Goal: Information Seeking & Learning: Learn about a topic

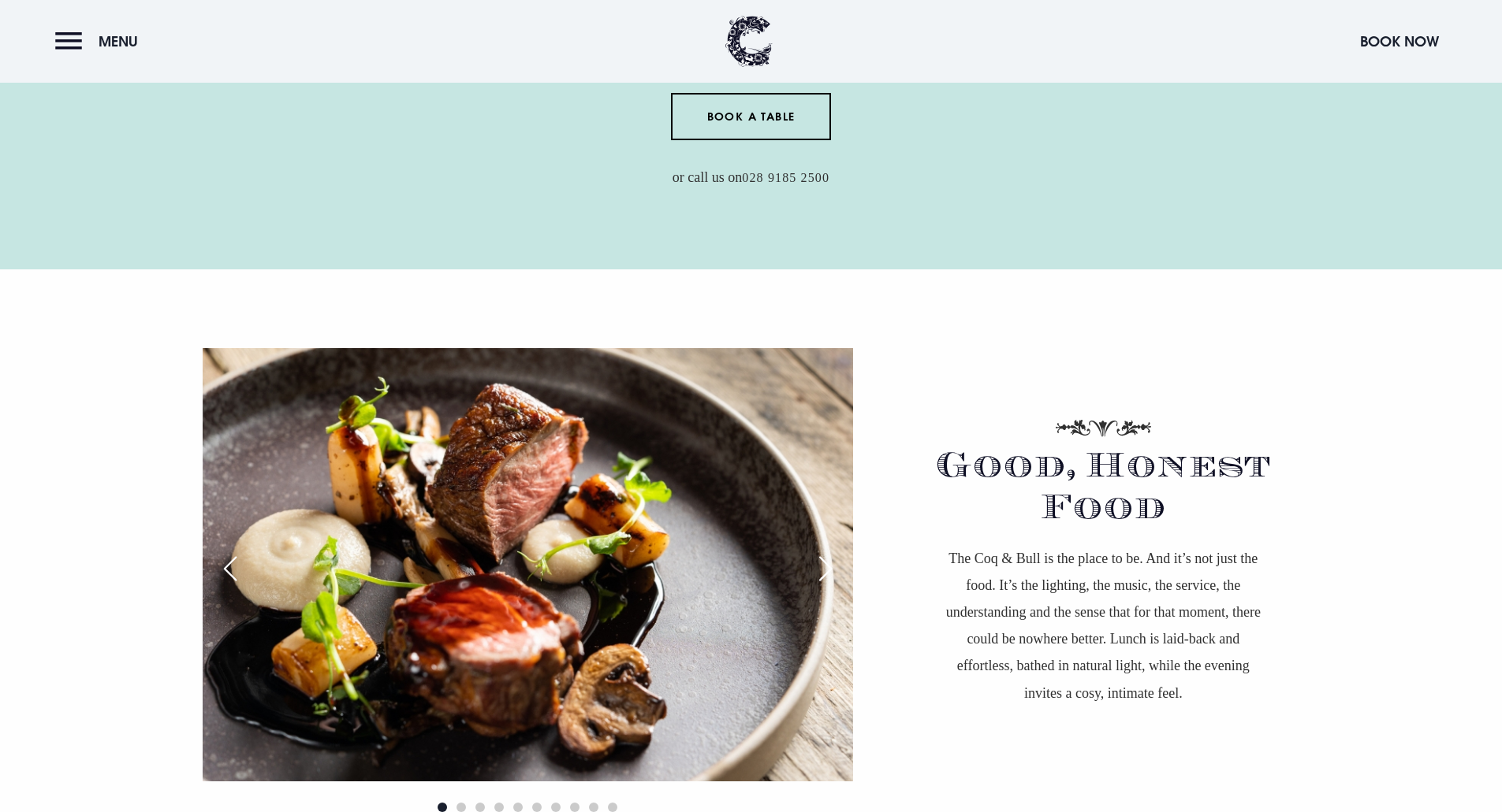
scroll to position [1024, 0]
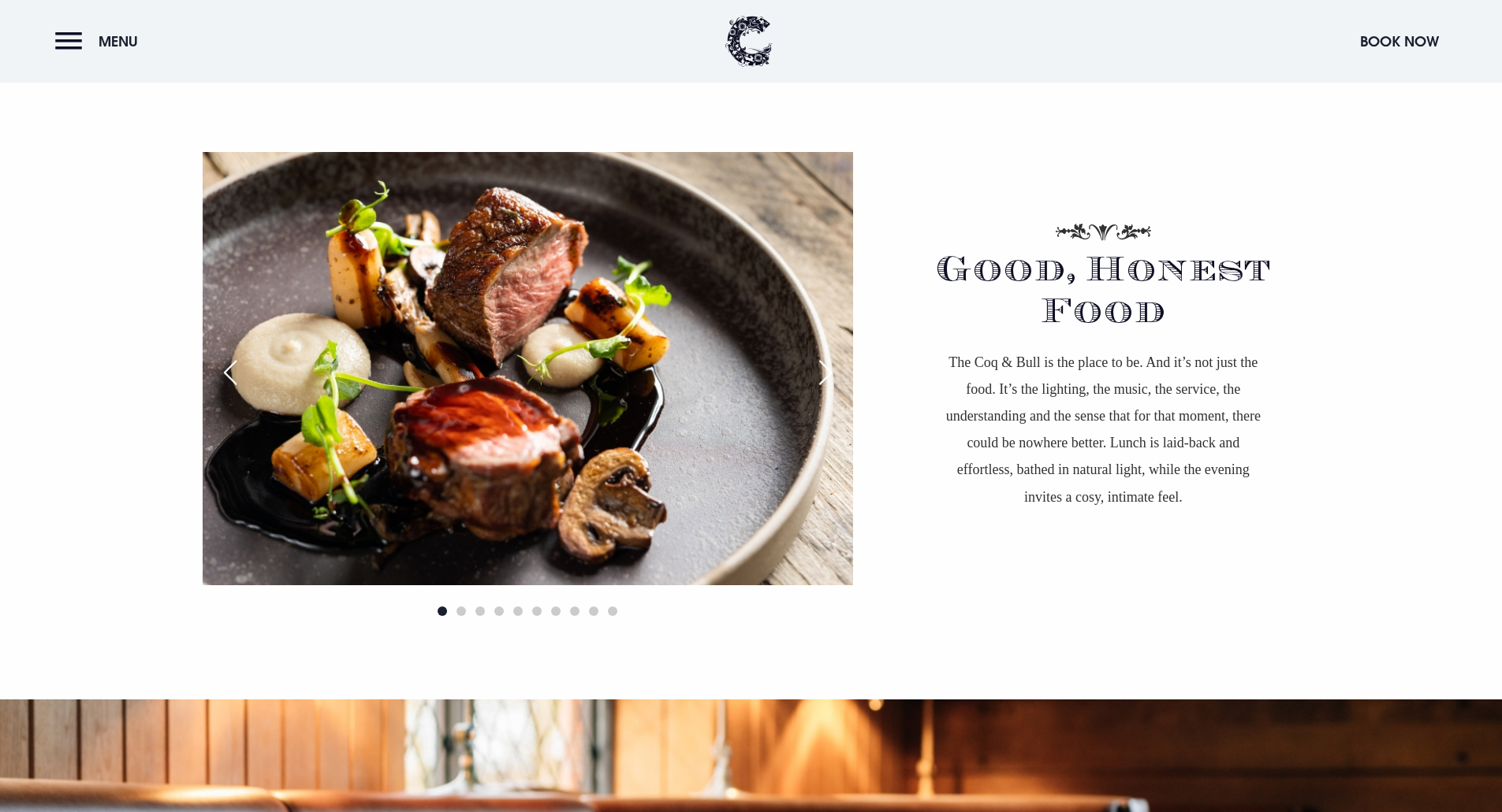
click at [822, 372] on div "Next slide" at bounding box center [825, 373] width 40 height 35
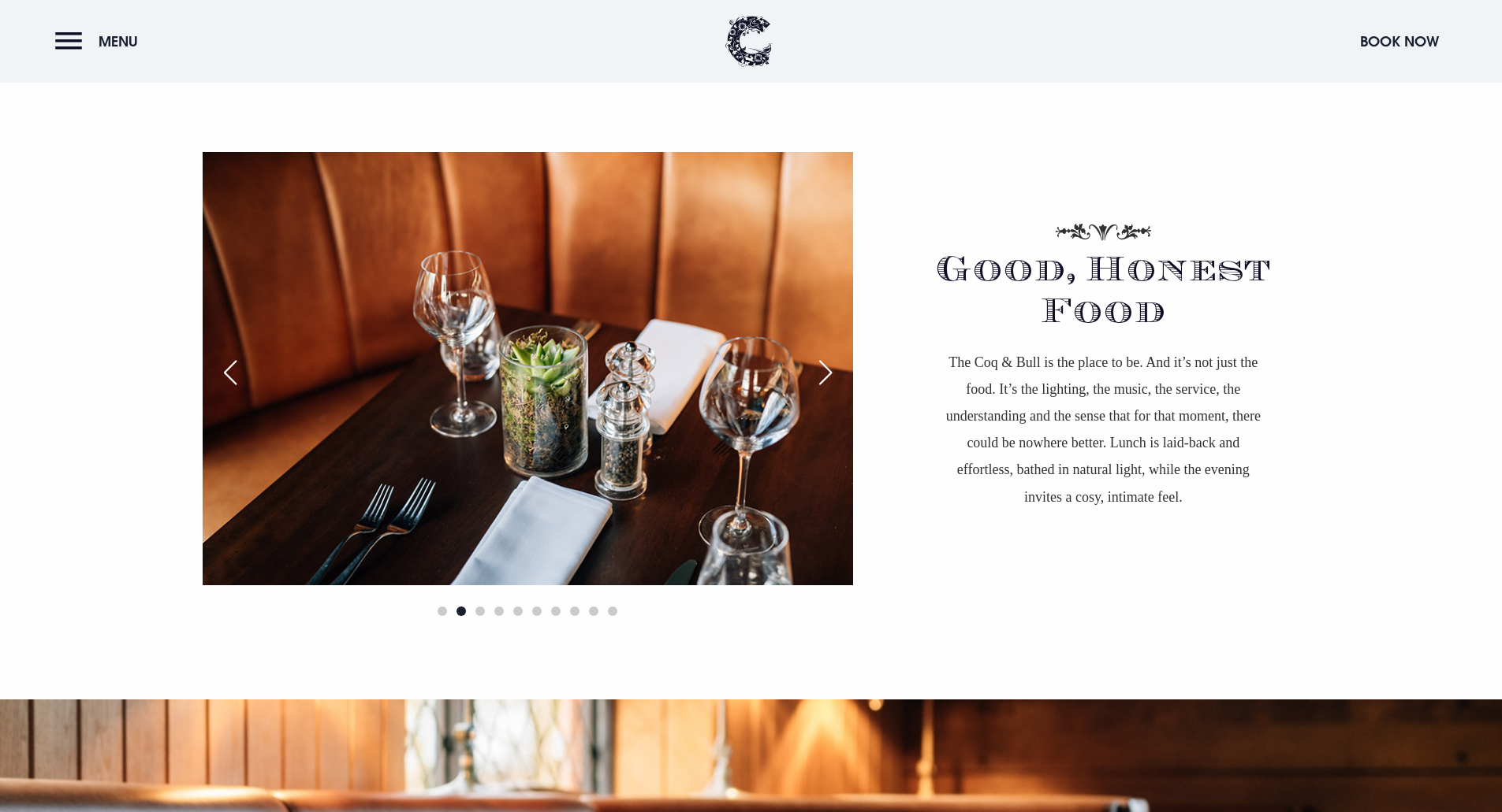
click at [822, 372] on div "Next slide" at bounding box center [825, 373] width 40 height 35
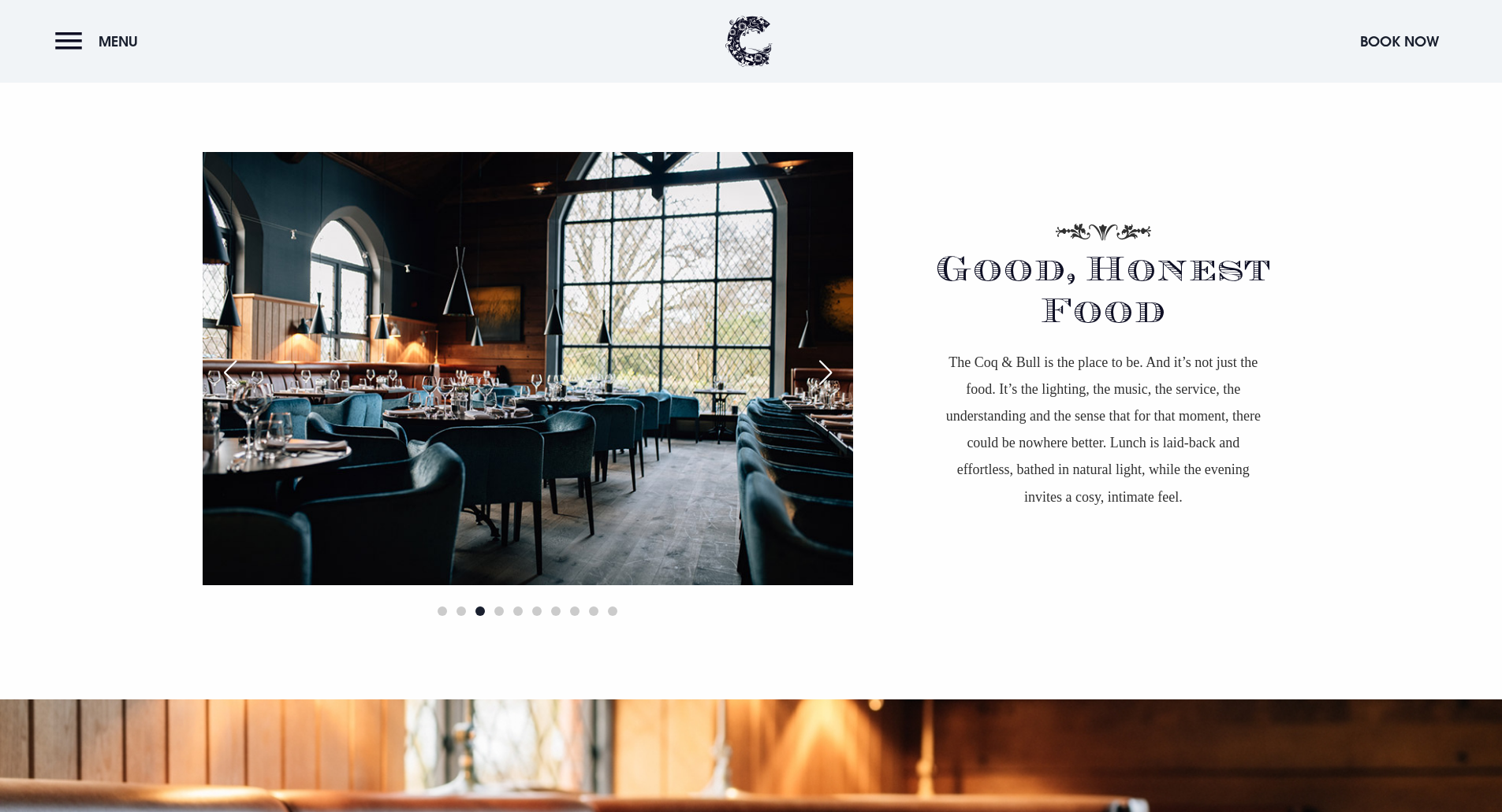
click at [822, 372] on div "Next slide" at bounding box center [825, 373] width 40 height 35
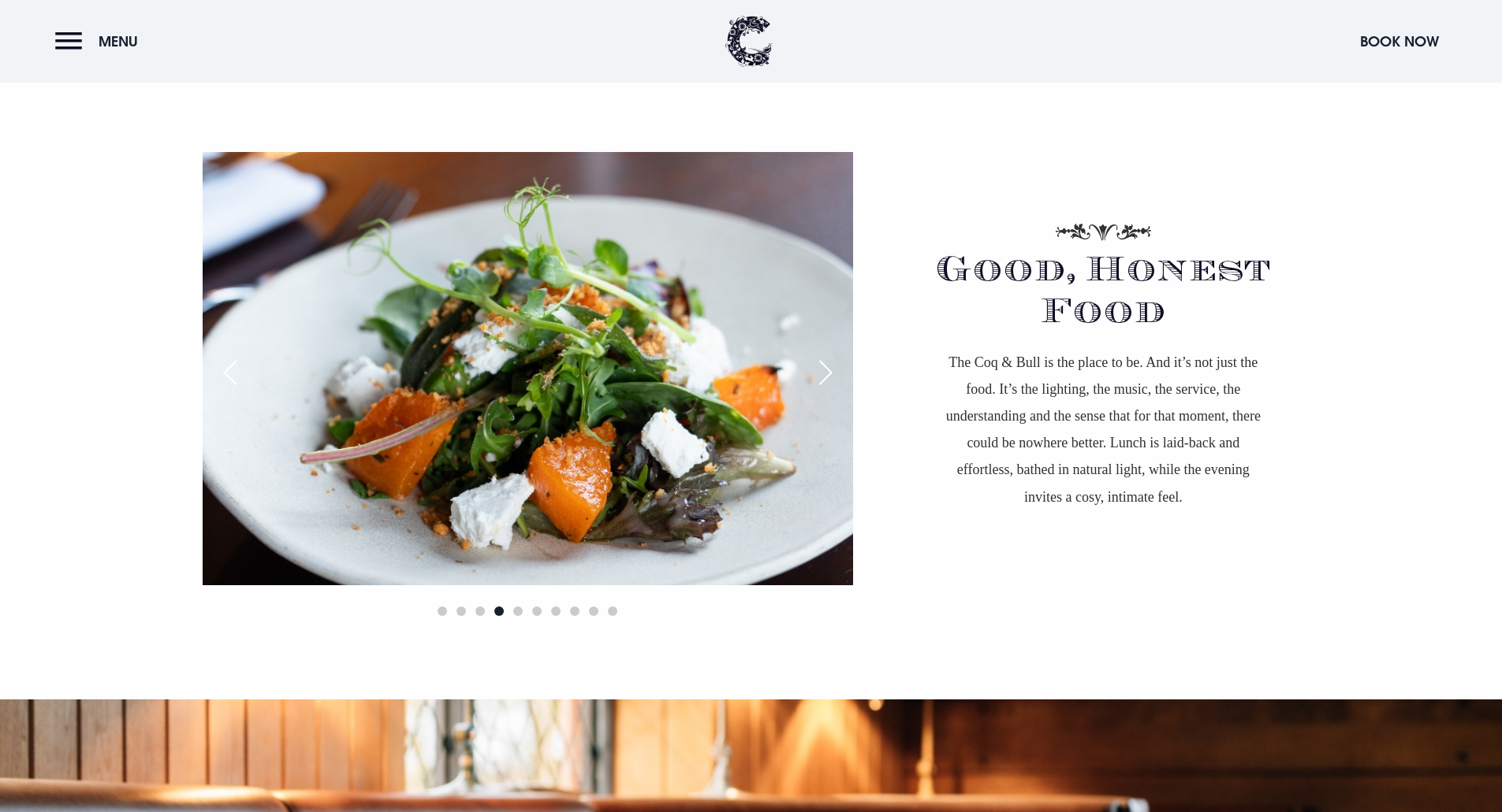
click at [822, 372] on div "Next slide" at bounding box center [825, 373] width 40 height 35
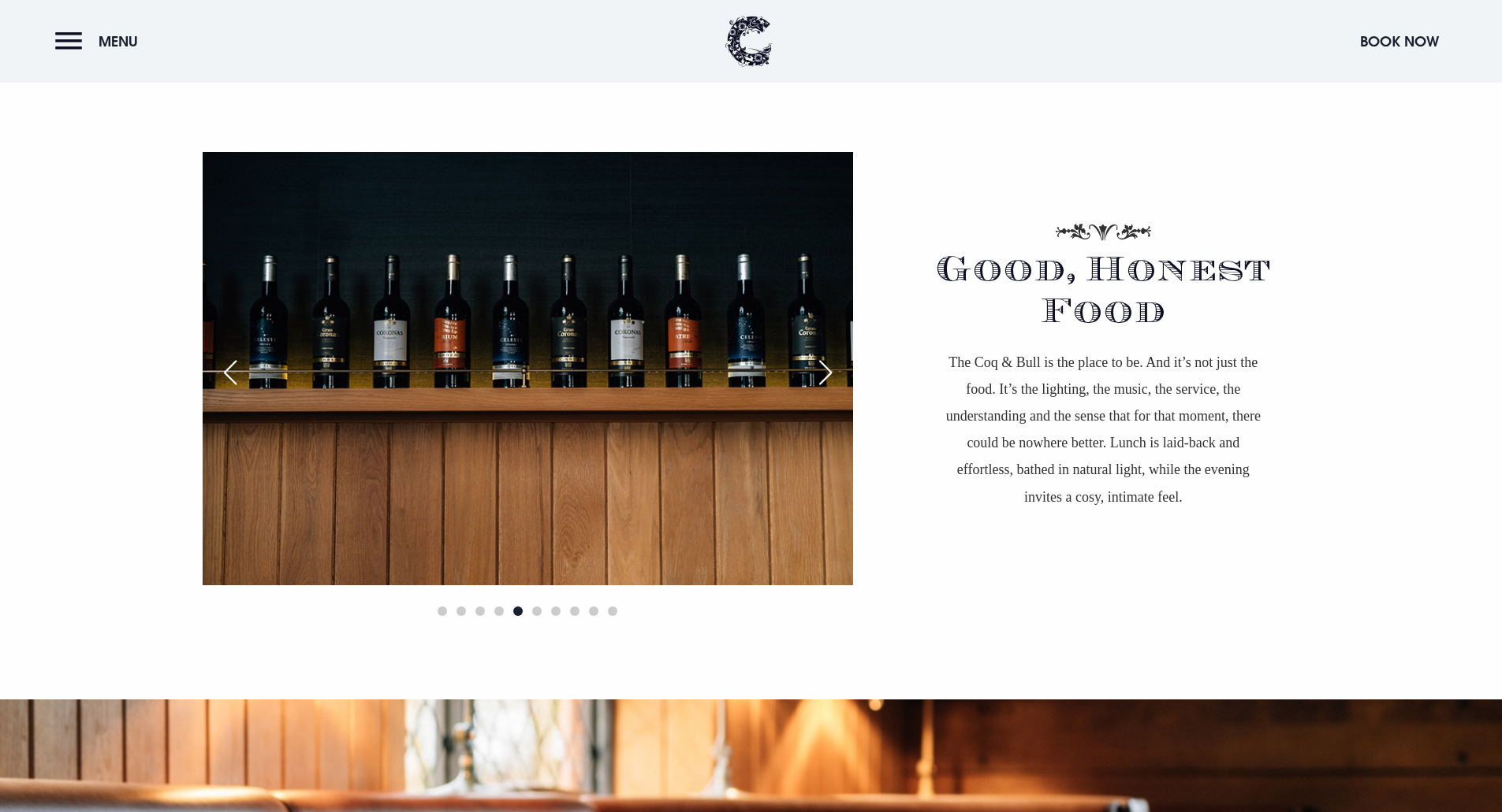
click at [822, 372] on div "Next slide" at bounding box center [825, 373] width 40 height 35
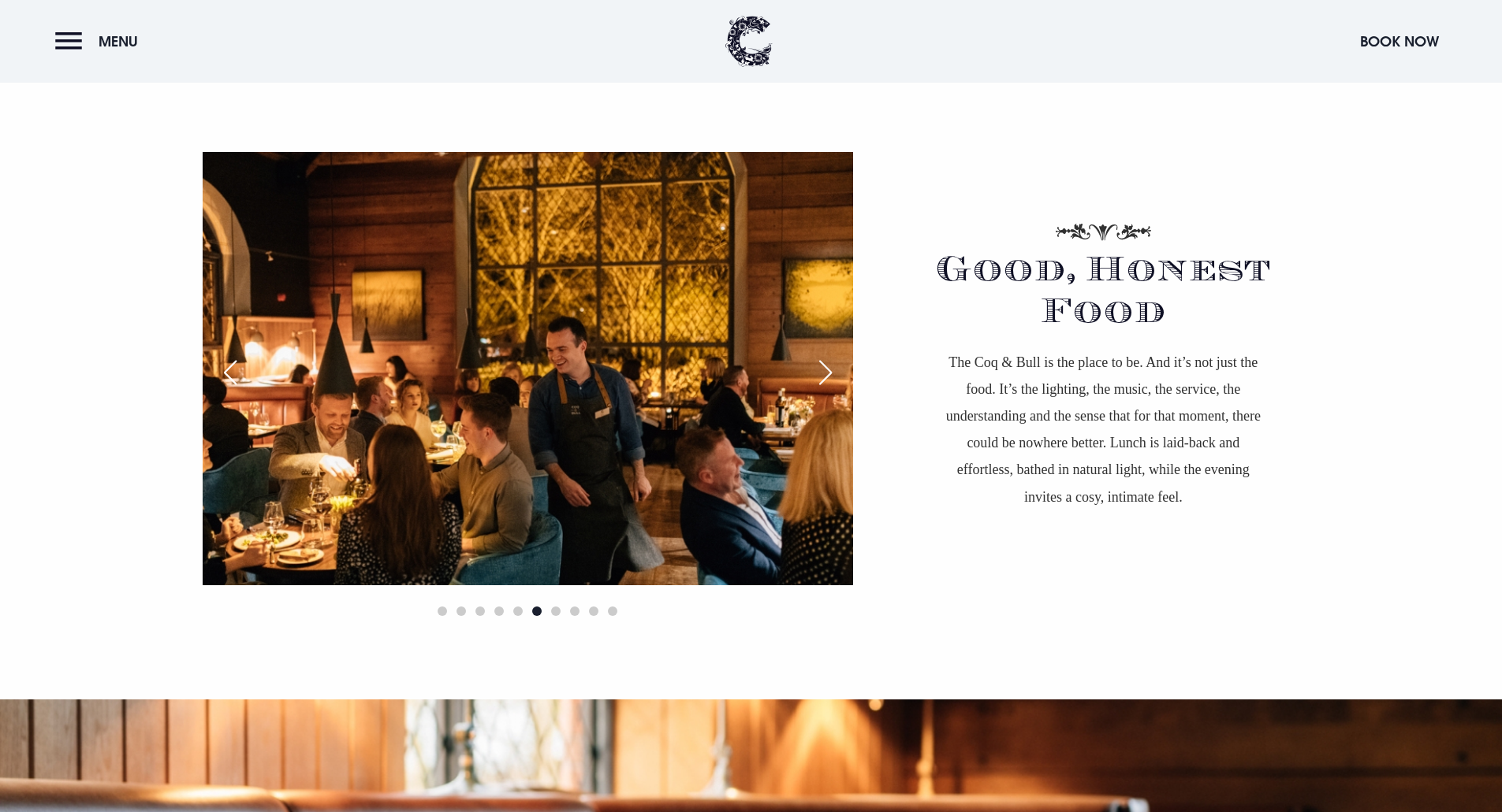
click at [822, 372] on div "Next slide" at bounding box center [825, 373] width 40 height 35
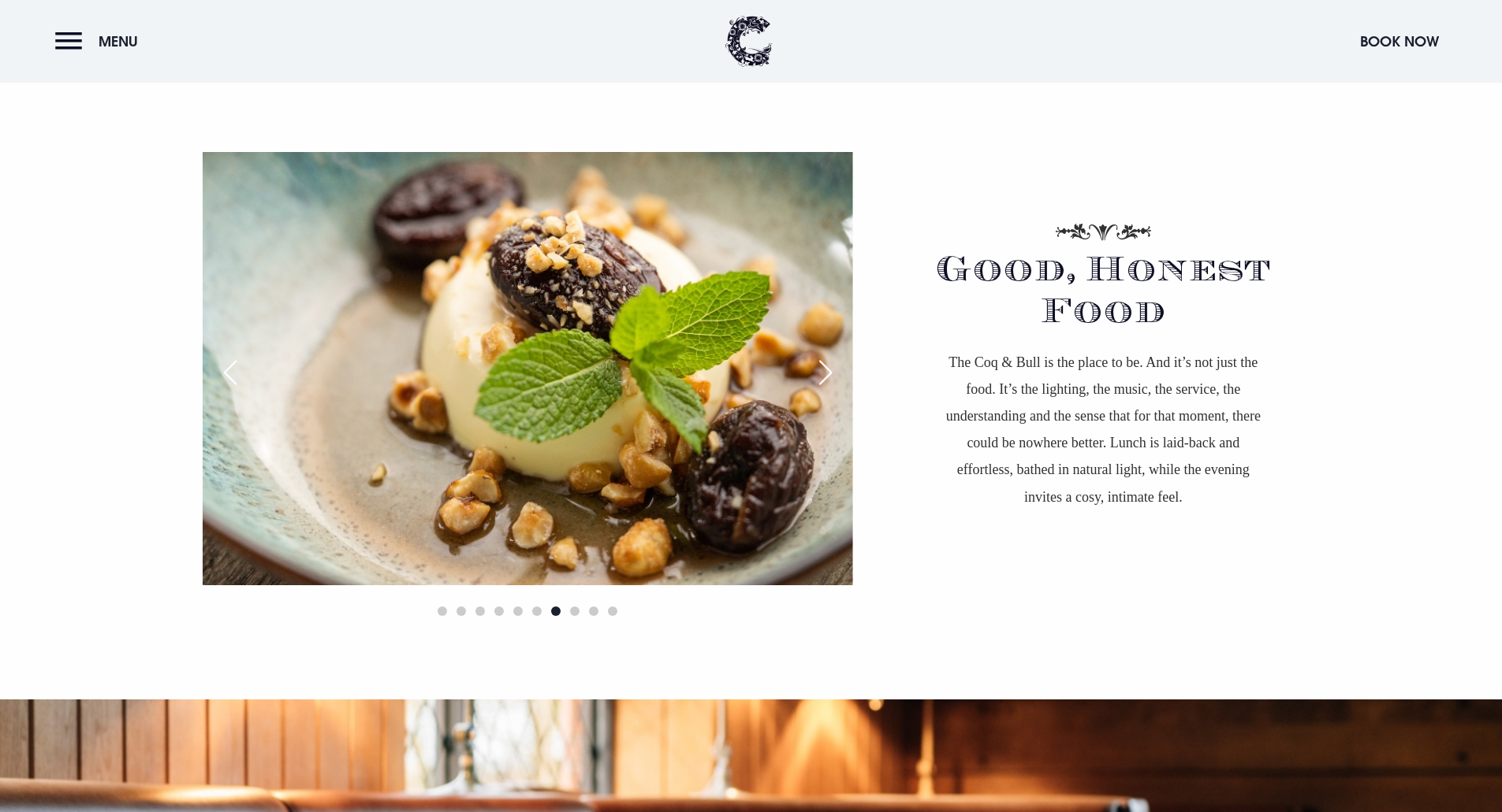
click at [822, 372] on div "Next slide" at bounding box center [825, 373] width 40 height 35
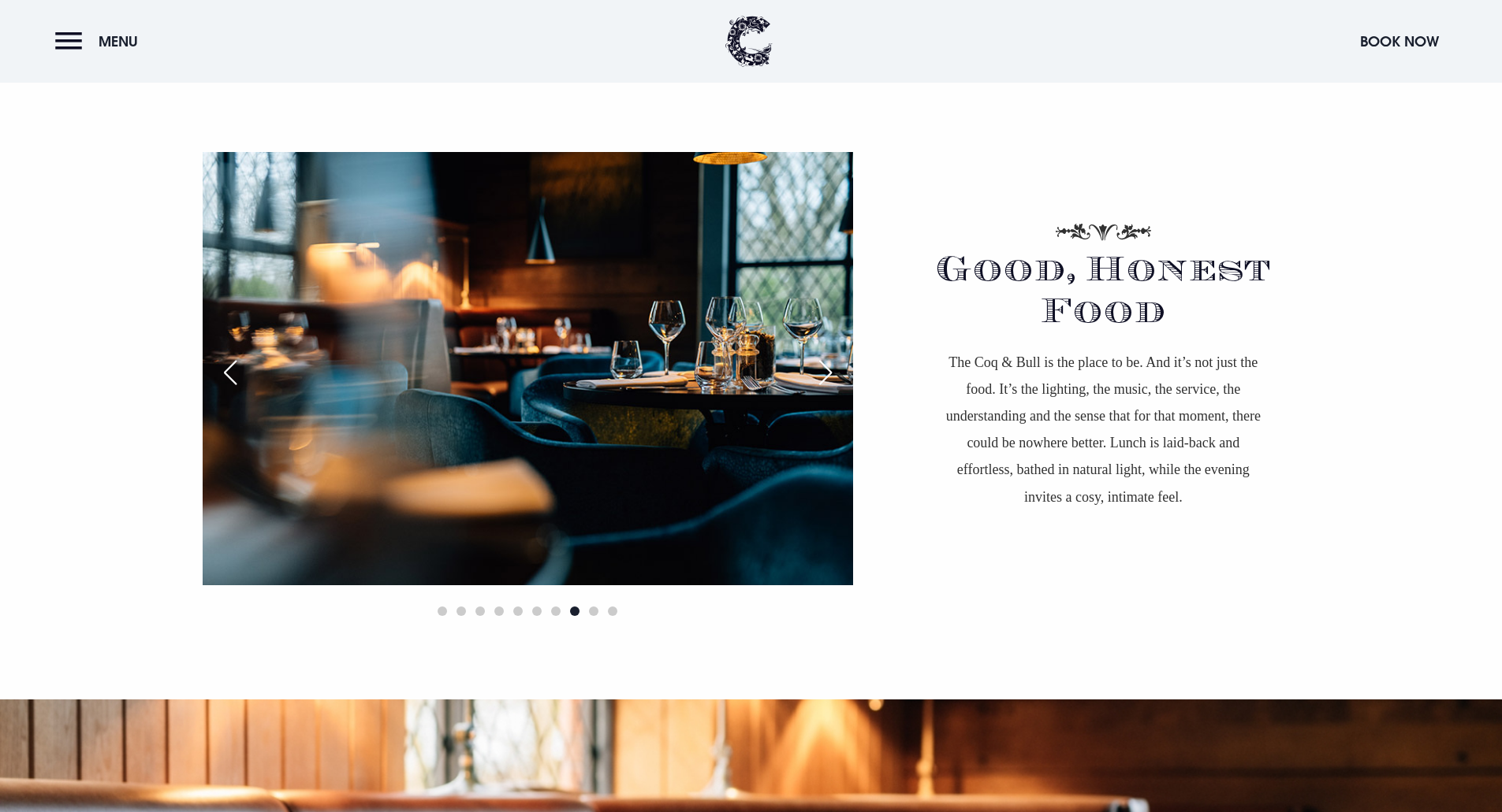
click at [822, 372] on div "Next slide" at bounding box center [825, 373] width 40 height 35
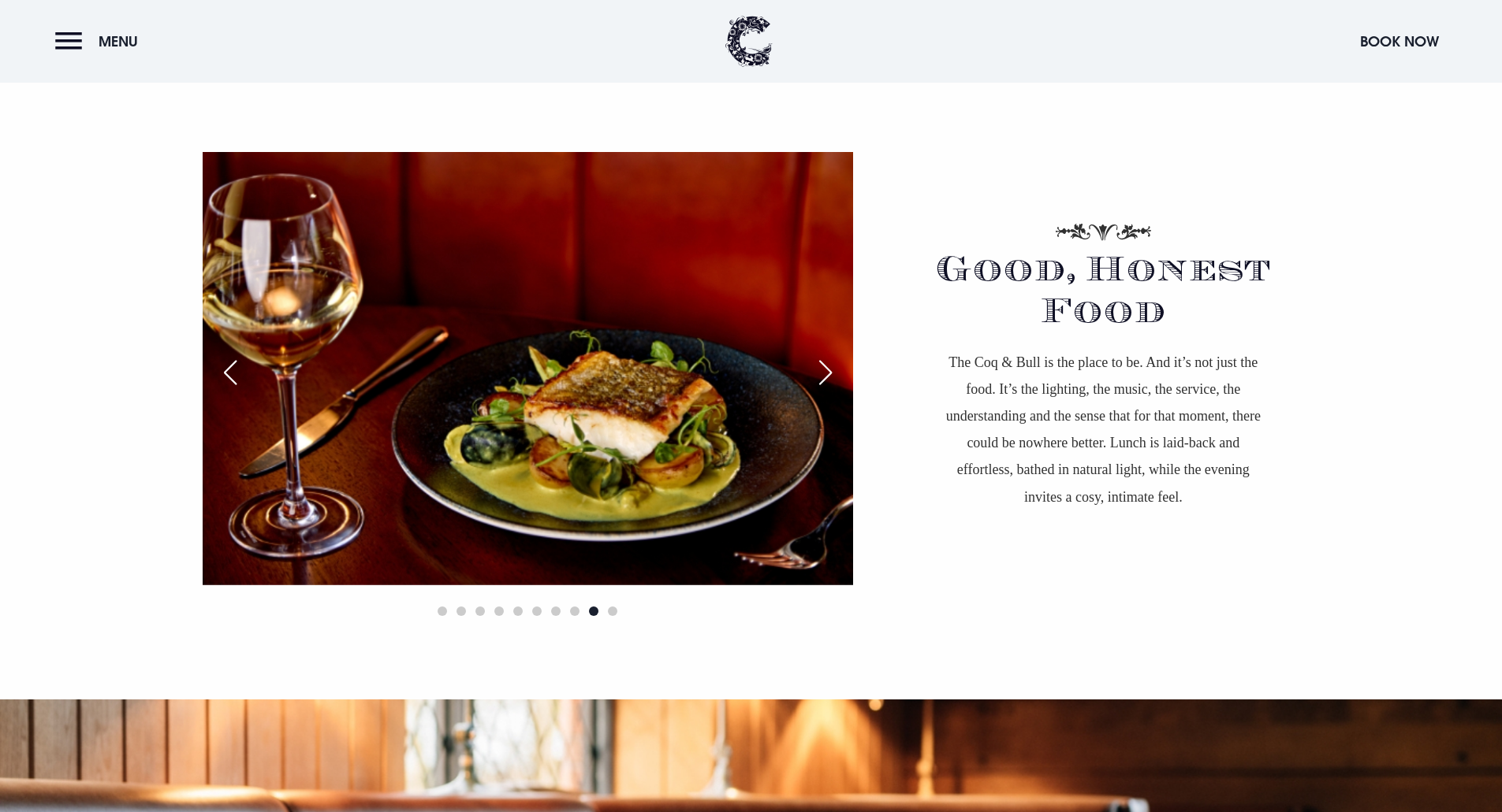
click at [822, 372] on div "Next slide" at bounding box center [825, 373] width 40 height 35
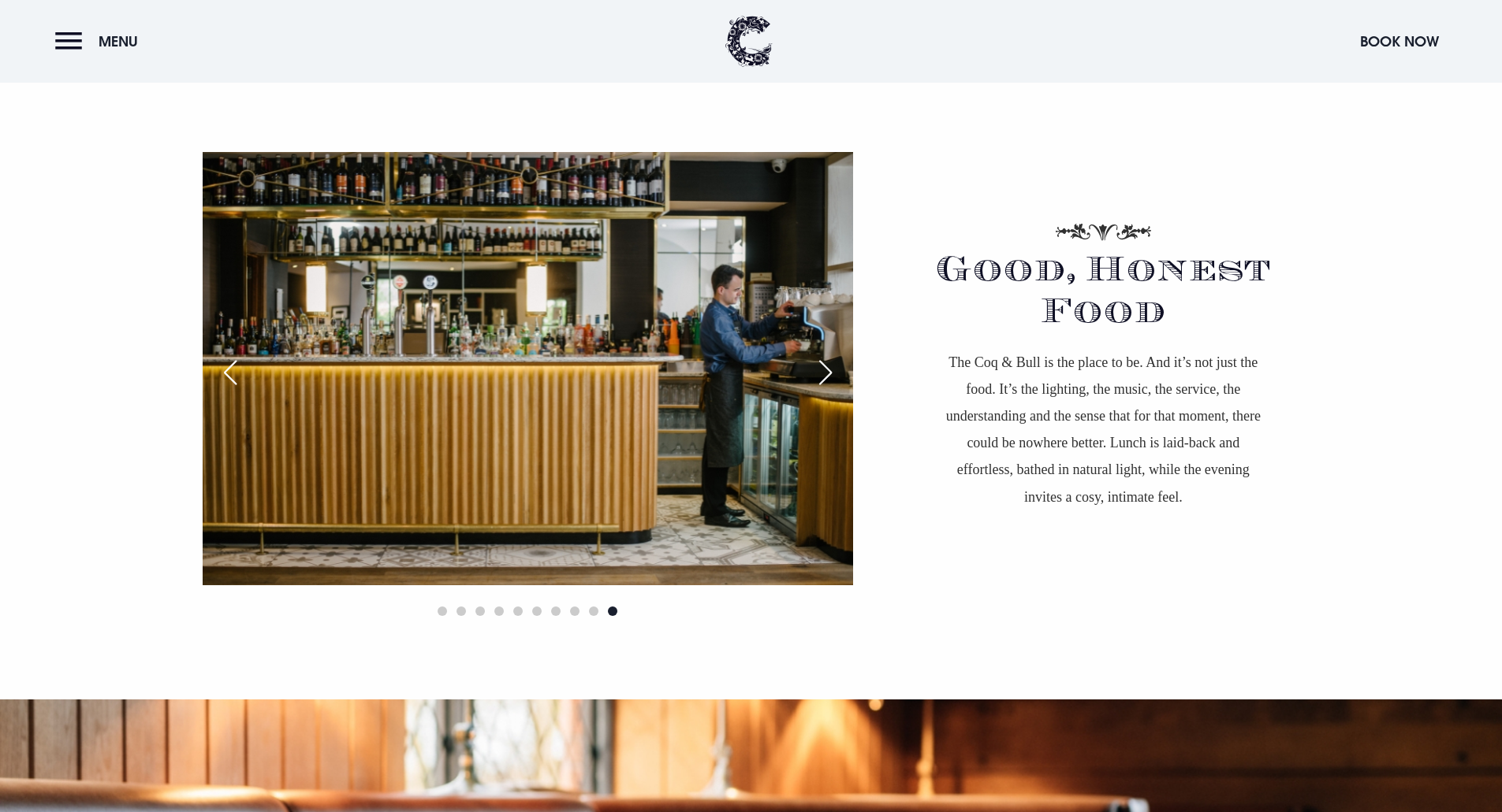
click at [822, 372] on div "Next slide" at bounding box center [825, 373] width 40 height 35
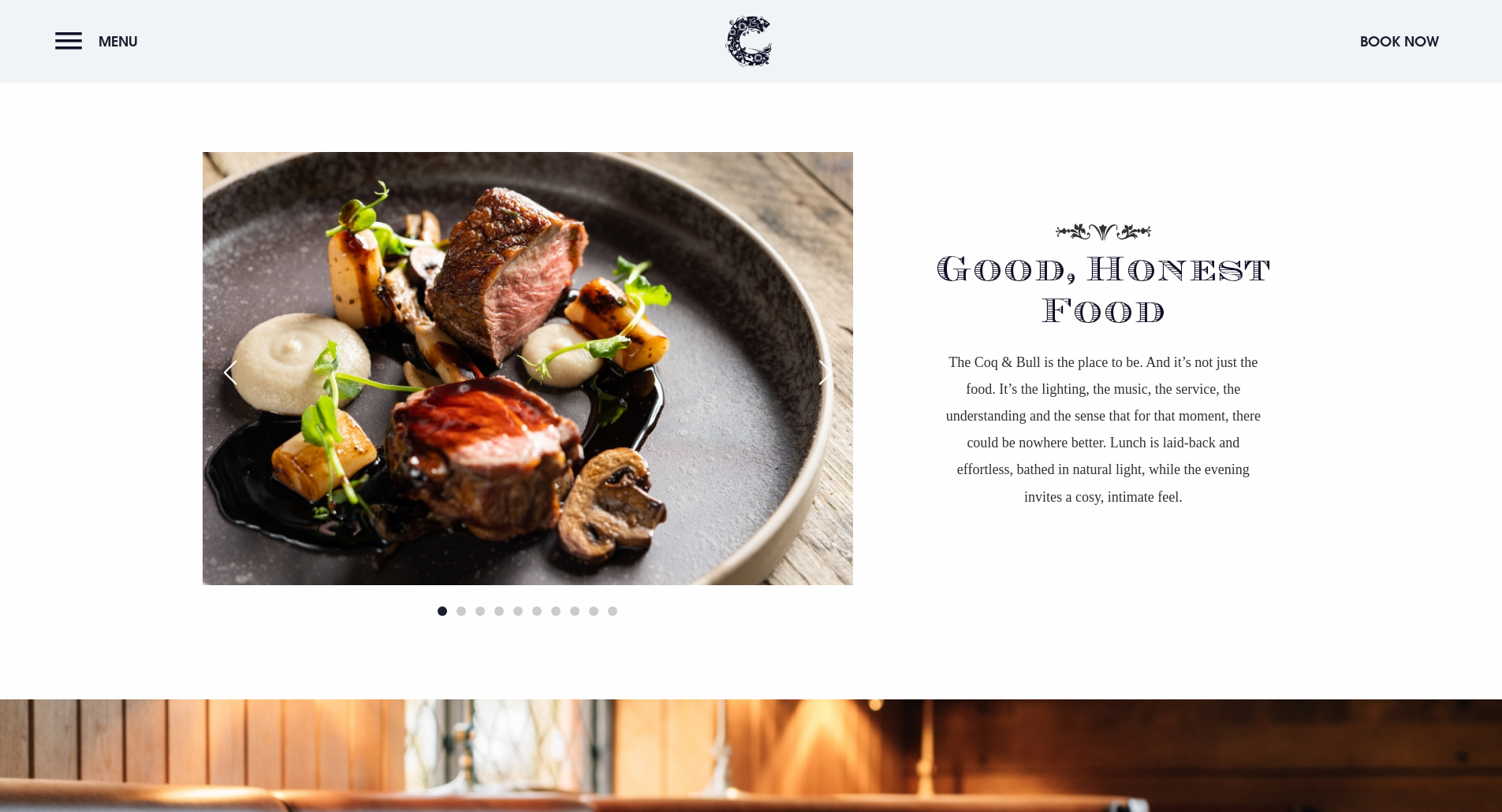
click at [822, 372] on div "Next slide" at bounding box center [825, 373] width 40 height 35
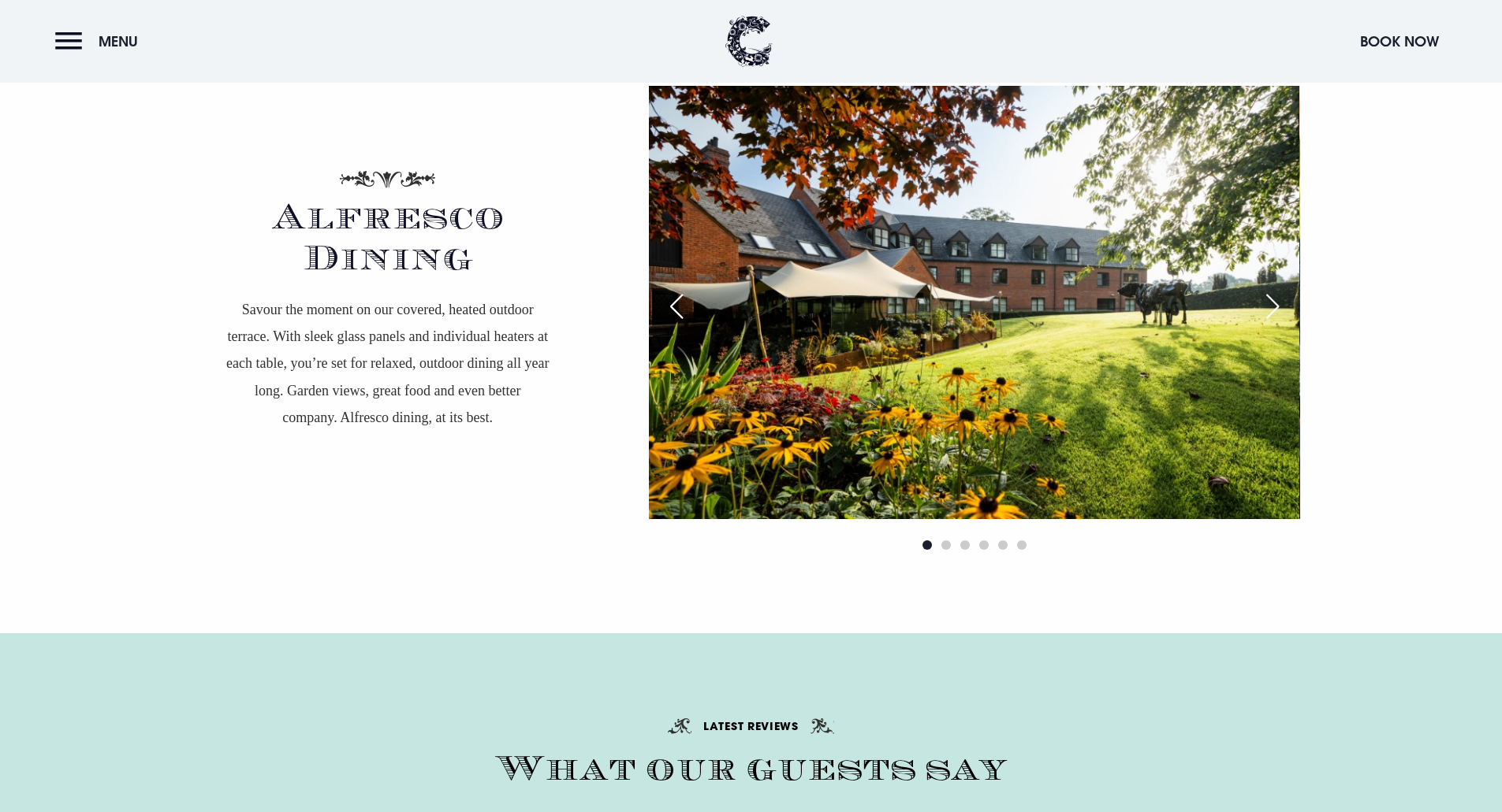
scroll to position [2364, 0]
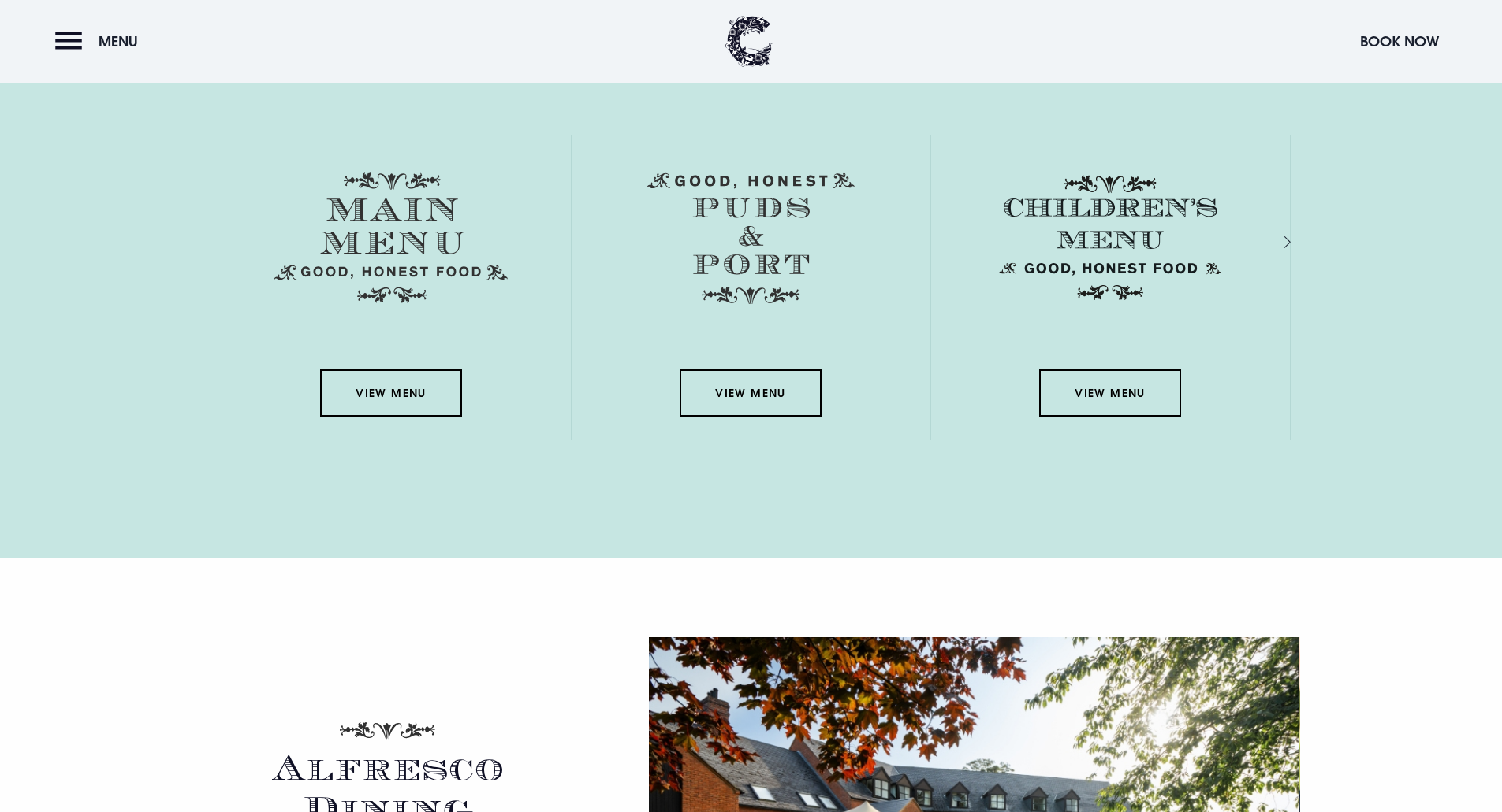
click at [447, 414] on link "View Menu" at bounding box center [391, 393] width 142 height 47
click at [1106, 405] on link "View Menu" at bounding box center [1110, 393] width 142 height 47
click at [763, 382] on link "View Menu" at bounding box center [751, 393] width 142 height 47
click at [1290, 244] on div "Menus View Menu View Menu View Menu View Menu" at bounding box center [751, 259] width 1117 height 442
click at [1278, 241] on div "Next slide" at bounding box center [1271, 241] width 15 height 23
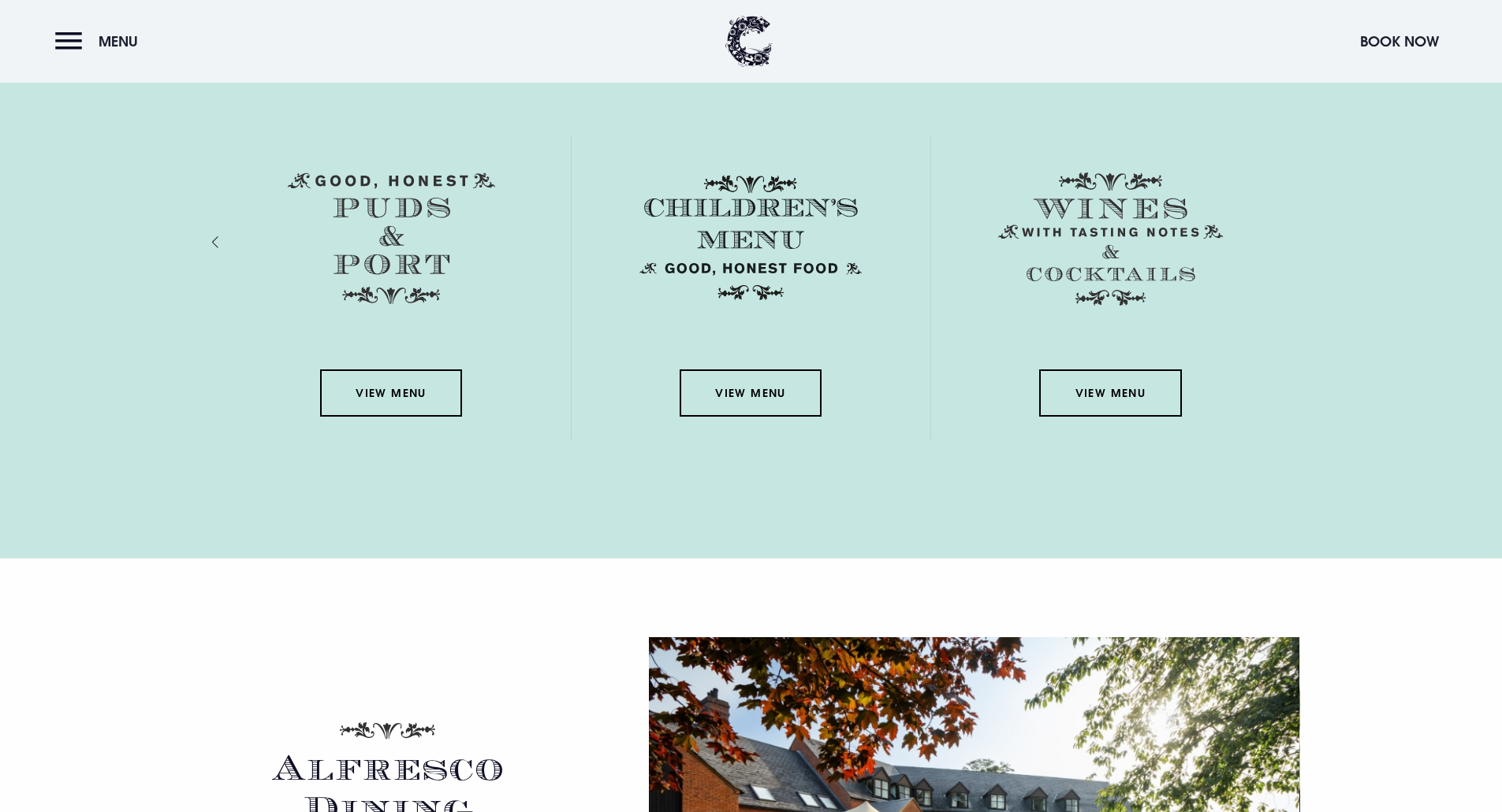
click at [1285, 241] on div "View Menu" at bounding box center [1111, 288] width 360 height 306
click at [1120, 378] on link "View Menu" at bounding box center [1110, 393] width 142 height 47
